Goal: Find specific page/section: Find specific page/section

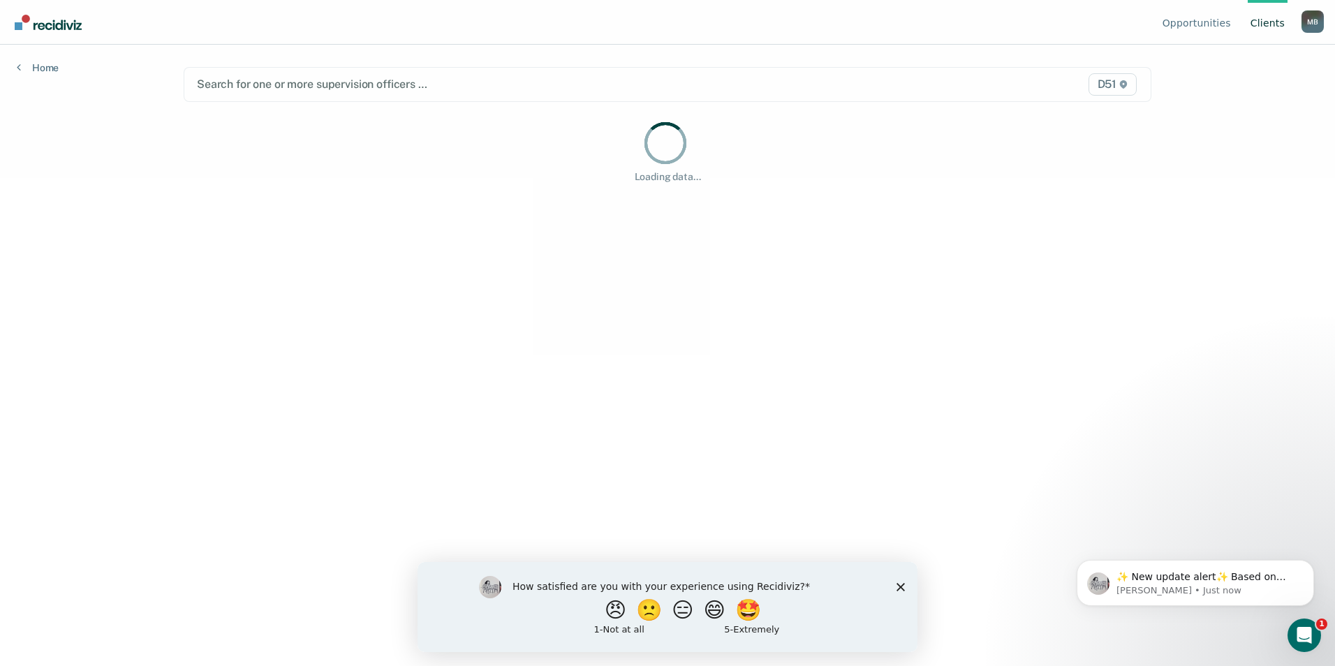
click at [897, 585] on icon "Close survey" at bounding box center [901, 586] width 8 height 8
